Goal: Transaction & Acquisition: Subscribe to service/newsletter

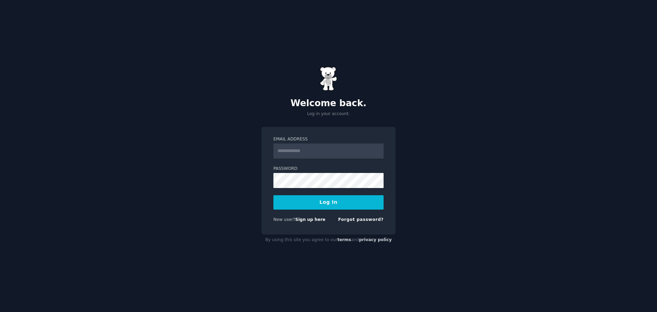
click at [0, 312] on nordpass-portal at bounding box center [0, 312] width 0 height 0
type input "**********"
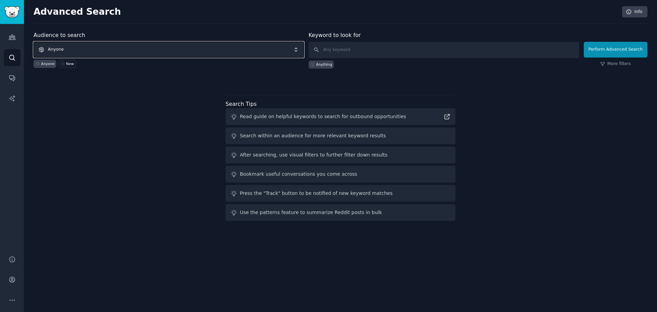
click at [121, 51] on span "Anyone" at bounding box center [169, 50] width 270 height 16
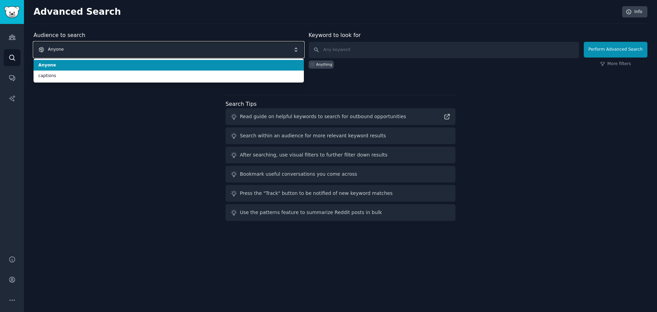
click at [120, 51] on span "Anyone" at bounding box center [169, 50] width 270 height 16
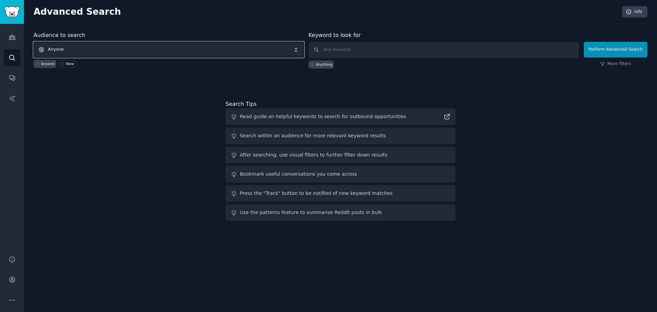
click at [120, 51] on span "Anyone" at bounding box center [169, 50] width 270 height 16
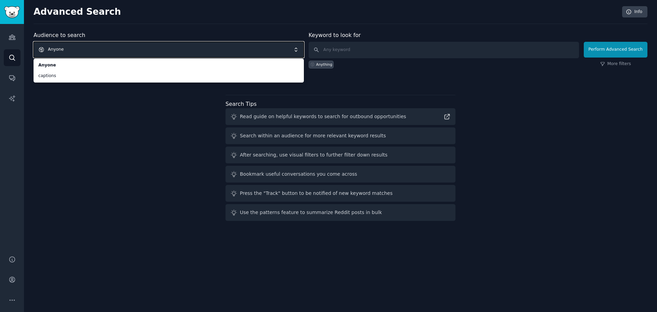
click at [121, 51] on span "Anyone" at bounding box center [169, 50] width 270 height 16
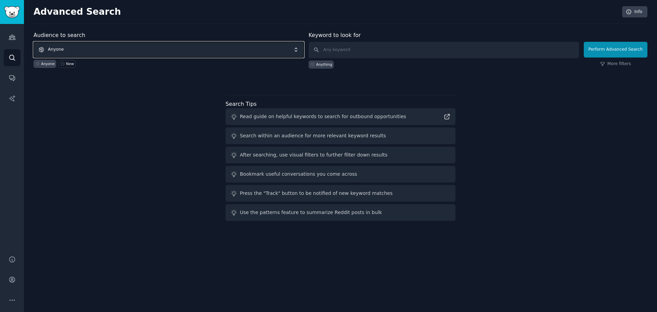
click at [121, 51] on span "Anyone" at bounding box center [169, 50] width 270 height 16
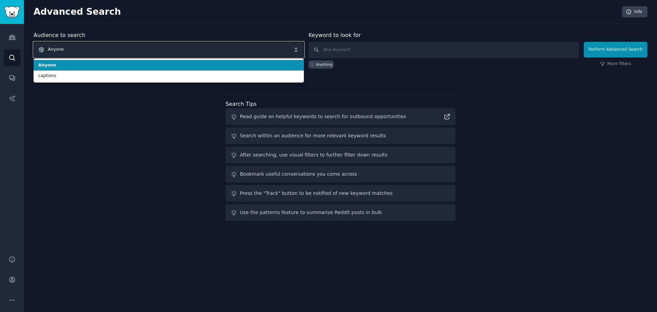
click at [121, 51] on span "Anyone" at bounding box center [169, 50] width 270 height 16
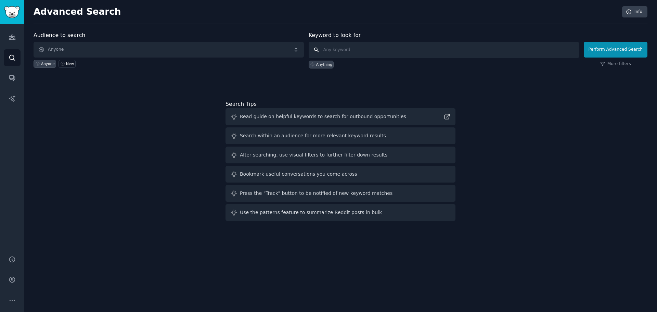
click at [371, 56] on input "text" at bounding box center [444, 50] width 270 height 16
click at [47, 64] on div "Anyone" at bounding box center [48, 63] width 14 height 5
click at [324, 61] on div "Anything" at bounding box center [321, 65] width 25 height 8
click at [322, 64] on div "Anything" at bounding box center [324, 64] width 16 height 5
click at [621, 50] on button "Perform Advanced Search" at bounding box center [616, 50] width 64 height 16
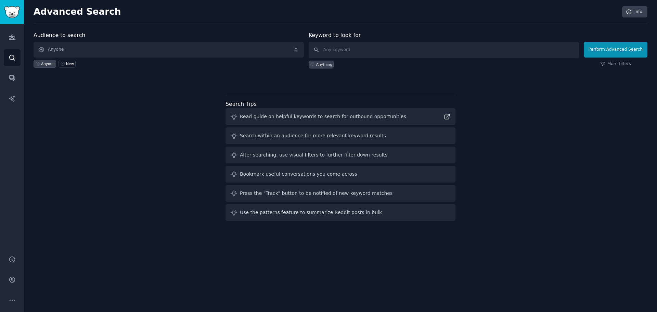
click at [328, 65] on div "Anything" at bounding box center [324, 64] width 16 height 5
click at [353, 50] on input "text" at bounding box center [444, 50] width 270 height 16
click at [331, 60] on div "Anything" at bounding box center [444, 63] width 270 height 10
click at [342, 52] on input "text" at bounding box center [444, 50] width 270 height 16
type input "saas"
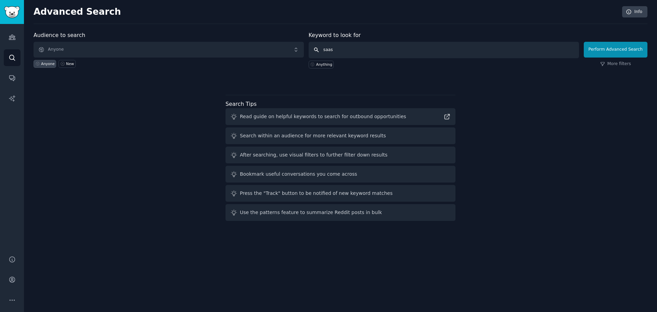
click button "Perform Advanced Search" at bounding box center [616, 50] width 64 height 16
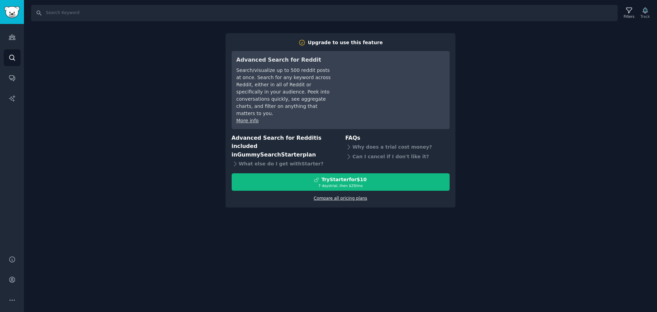
click at [338, 196] on link "Compare all pricing plans" at bounding box center [340, 198] width 53 height 5
